Goal: Task Accomplishment & Management: Manage account settings

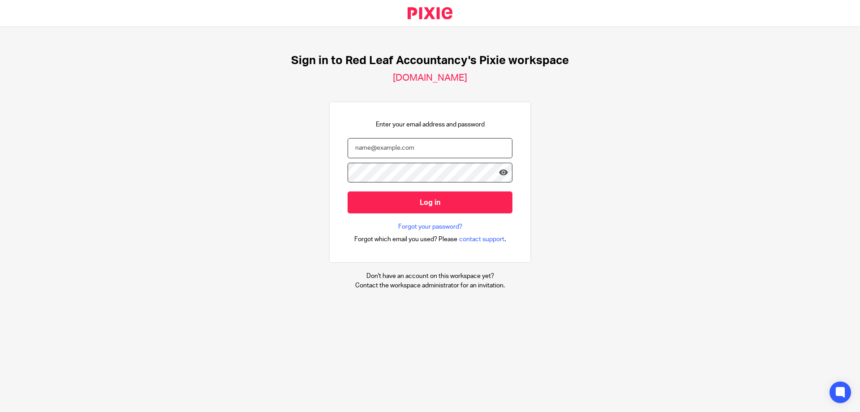
click at [407, 150] on input "email" at bounding box center [430, 148] width 165 height 20
type input "jonathan@redleafaccountancy.co.uk"
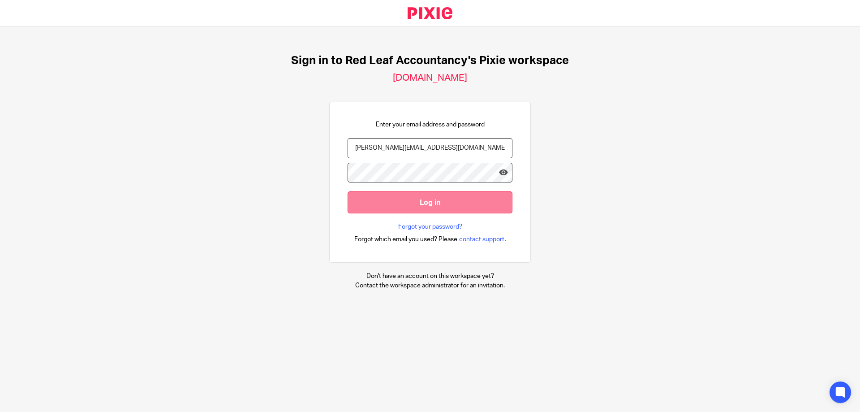
click at [363, 209] on input "Log in" at bounding box center [430, 202] width 165 height 22
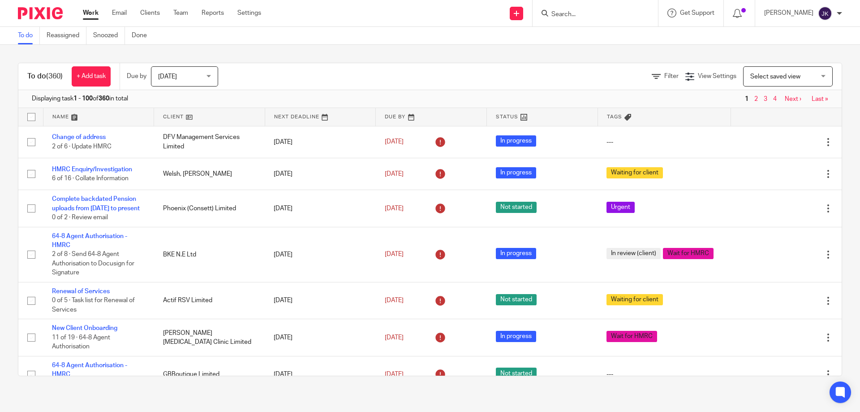
click at [576, 16] on input "Search" at bounding box center [590, 15] width 81 height 8
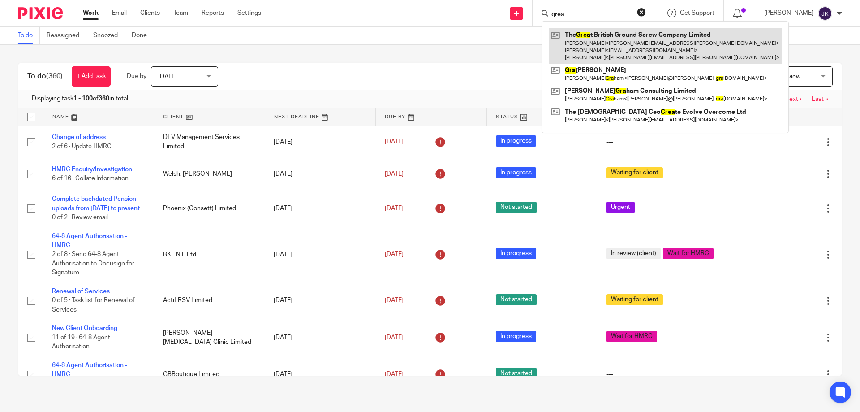
type input "grea"
click at [614, 44] on link at bounding box center [665, 45] width 233 height 35
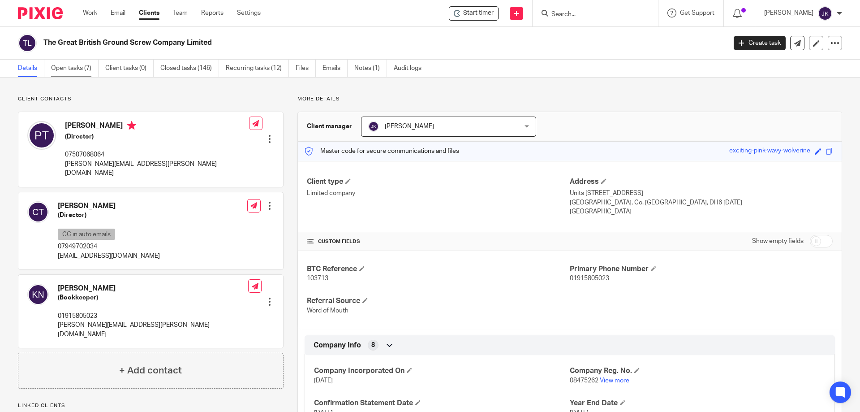
click at [82, 70] on link "Open tasks (7)" at bounding box center [74, 68] width 47 height 17
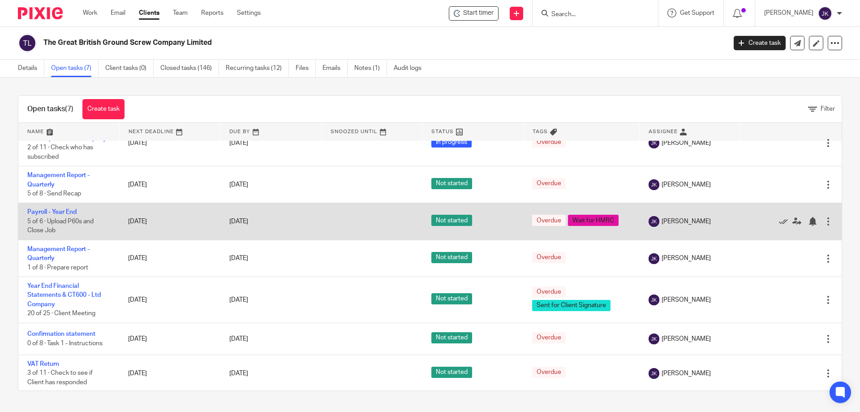
scroll to position [31, 0]
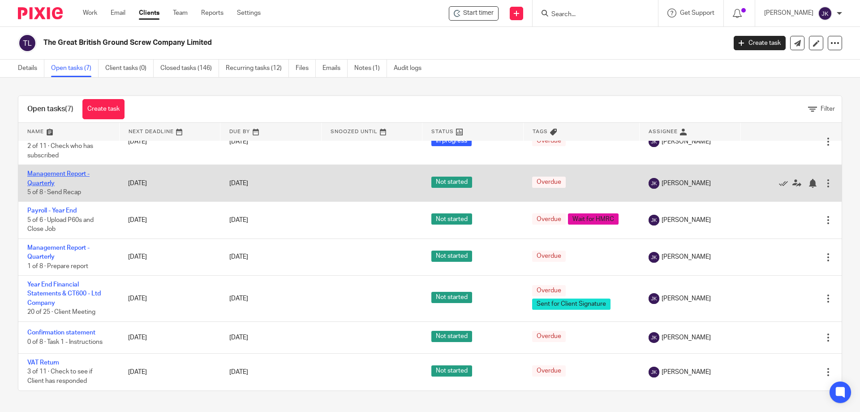
click at [60, 176] on link "Management Report - Quarterly" at bounding box center [58, 178] width 62 height 15
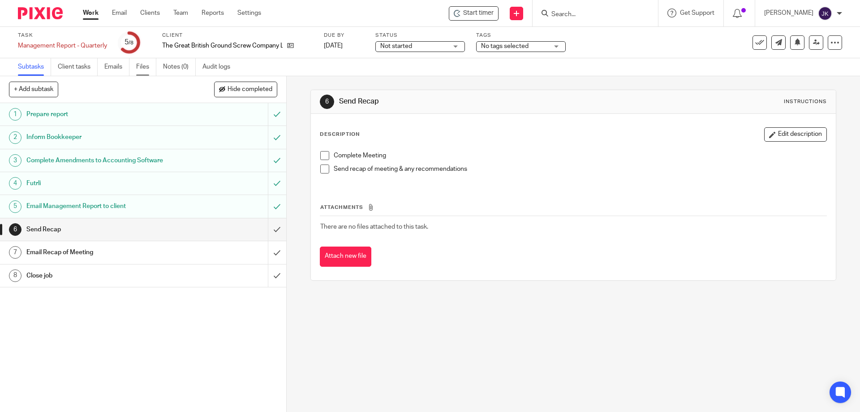
click at [150, 73] on link "Files" at bounding box center [146, 66] width 20 height 17
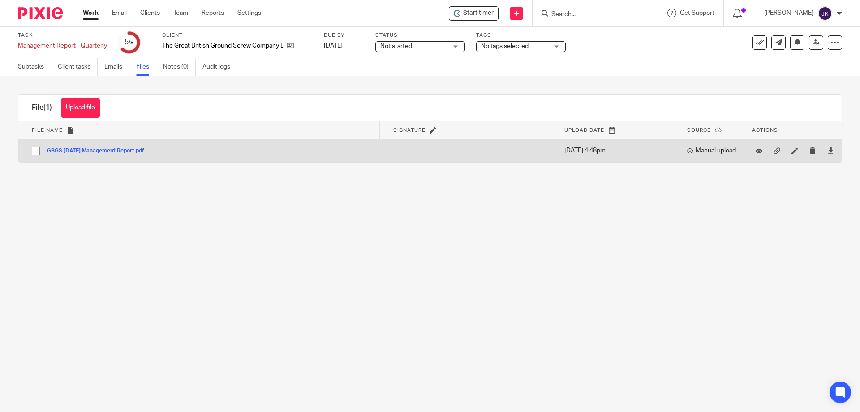
click at [116, 152] on button "GBGS [DATE] Management Report.pdf" at bounding box center [99, 151] width 104 height 6
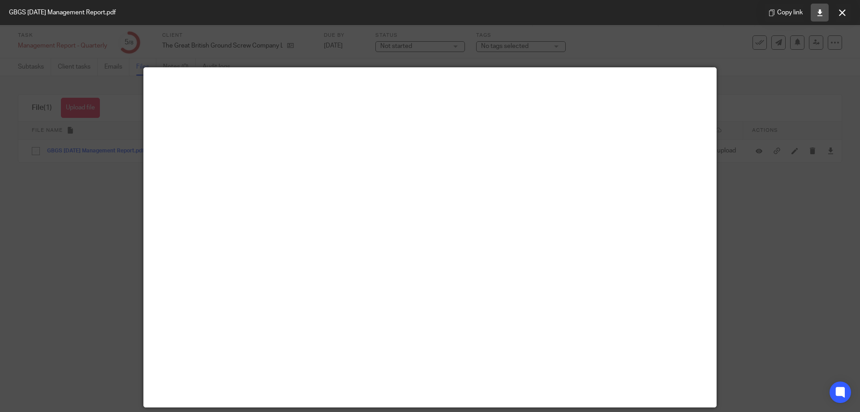
click at [815, 14] on link at bounding box center [820, 13] width 18 height 18
